Goal: Navigation & Orientation: Find specific page/section

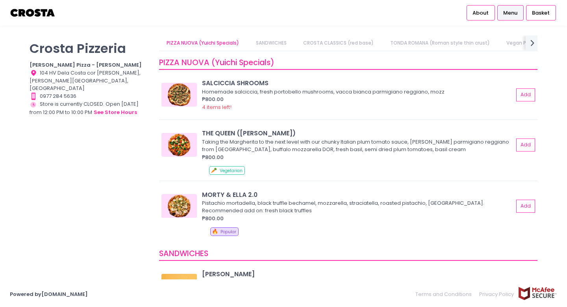
click at [516, 15] on span "Menu" at bounding box center [511, 13] width 14 height 8
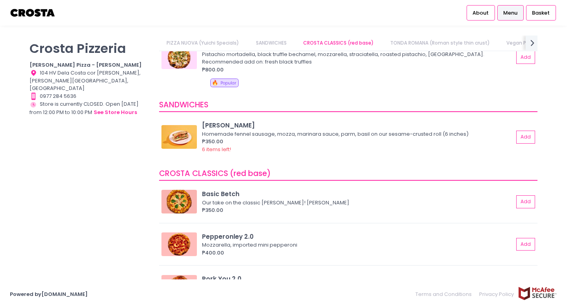
scroll to position [147, 0]
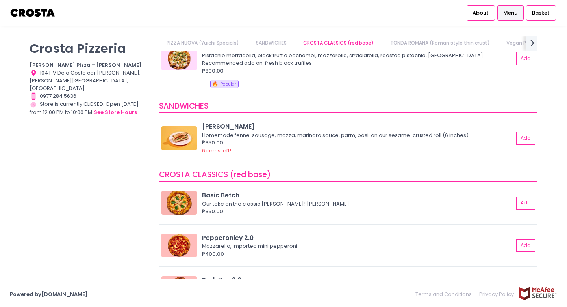
click at [91, 78] on div "Location Created with Sketch. 104 HV Dela Costa cor [PERSON_NAME], [PERSON_NAME…" at bounding box center [90, 80] width 120 height 23
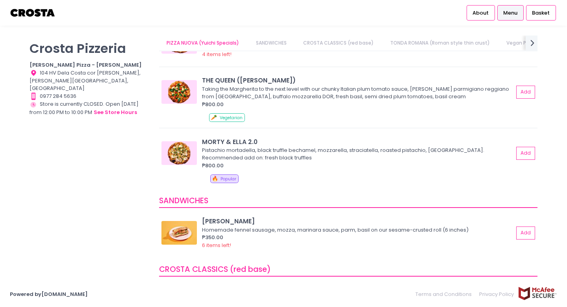
scroll to position [0, 0]
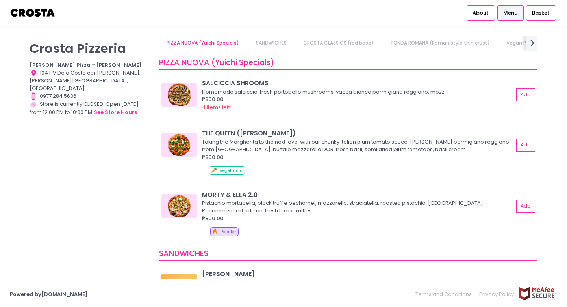
click at [344, 45] on link "CROSTA CLASSICS (red base)" at bounding box center [339, 42] width 86 height 15
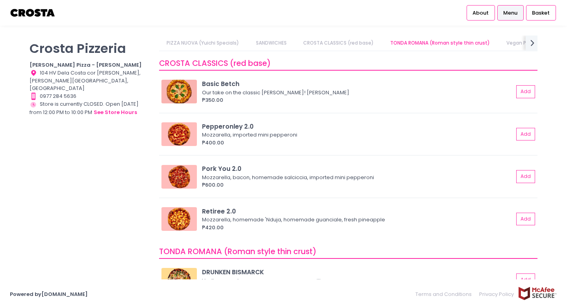
scroll to position [259, 0]
click at [206, 46] on link "PIZZA NUOVA (Yuichi Specials)" at bounding box center [203, 42] width 88 height 15
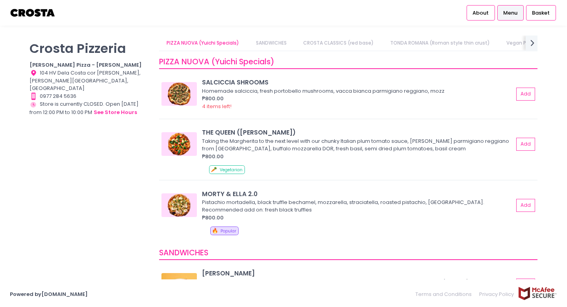
scroll to position [0, 0]
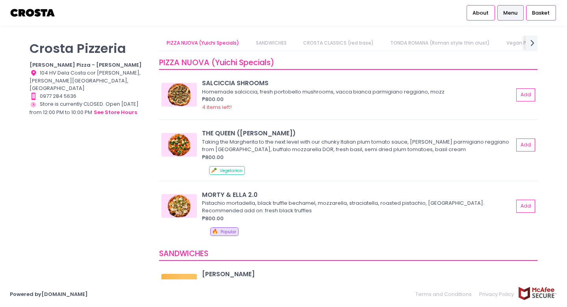
click at [344, 46] on link "CROSTA CLASSICS (red base)" at bounding box center [339, 42] width 86 height 15
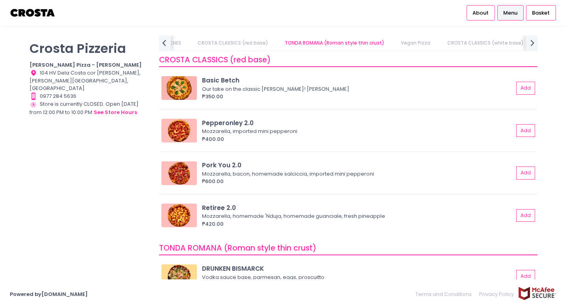
scroll to position [0, 173]
click at [359, 44] on link "Vegan Pizza" at bounding box center [358, 42] width 45 height 15
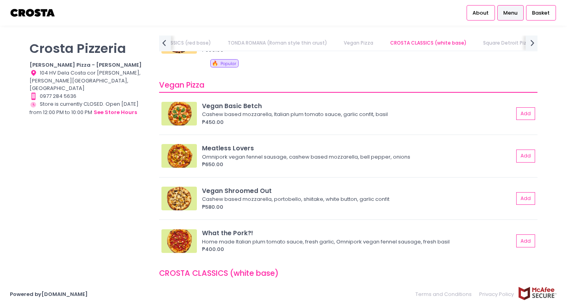
scroll to position [519, 0]
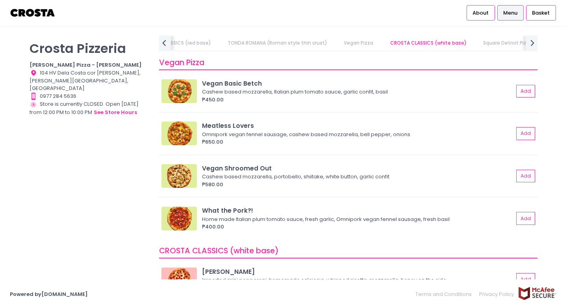
click at [417, 44] on link "CROSTA CLASSICS (white base)" at bounding box center [429, 42] width 92 height 15
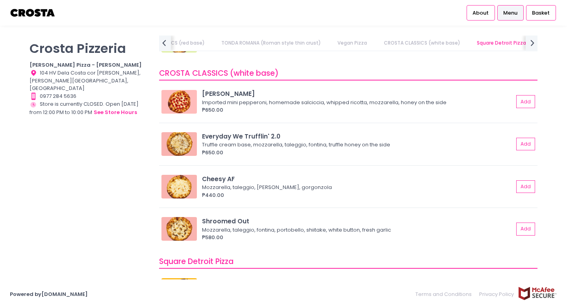
scroll to position [707, 0]
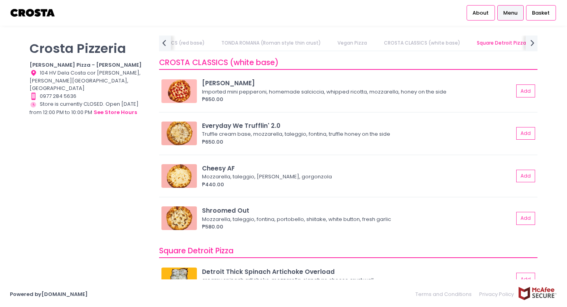
click at [491, 43] on link "Square Detroit Pizza" at bounding box center [501, 42] width 65 height 15
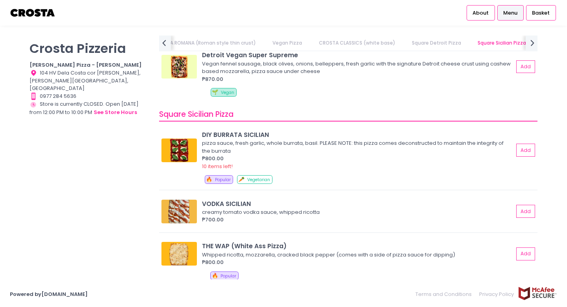
scroll to position [1168, 0]
